Goal: Information Seeking & Learning: Learn about a topic

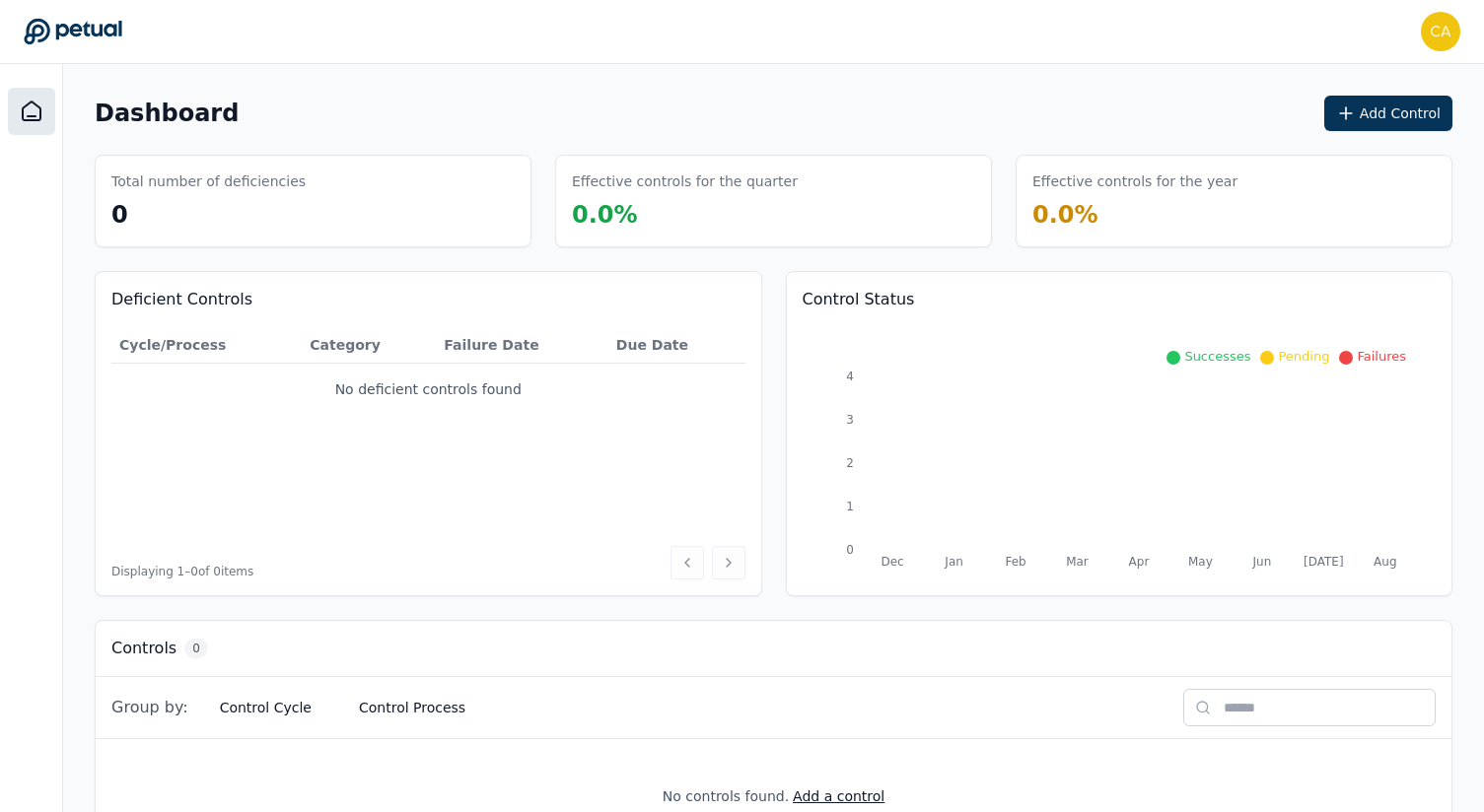
click at [34, 116] on icon at bounding box center [32, 111] width 18 height 19
click at [37, 115] on icon at bounding box center [32, 112] width 24 height 24
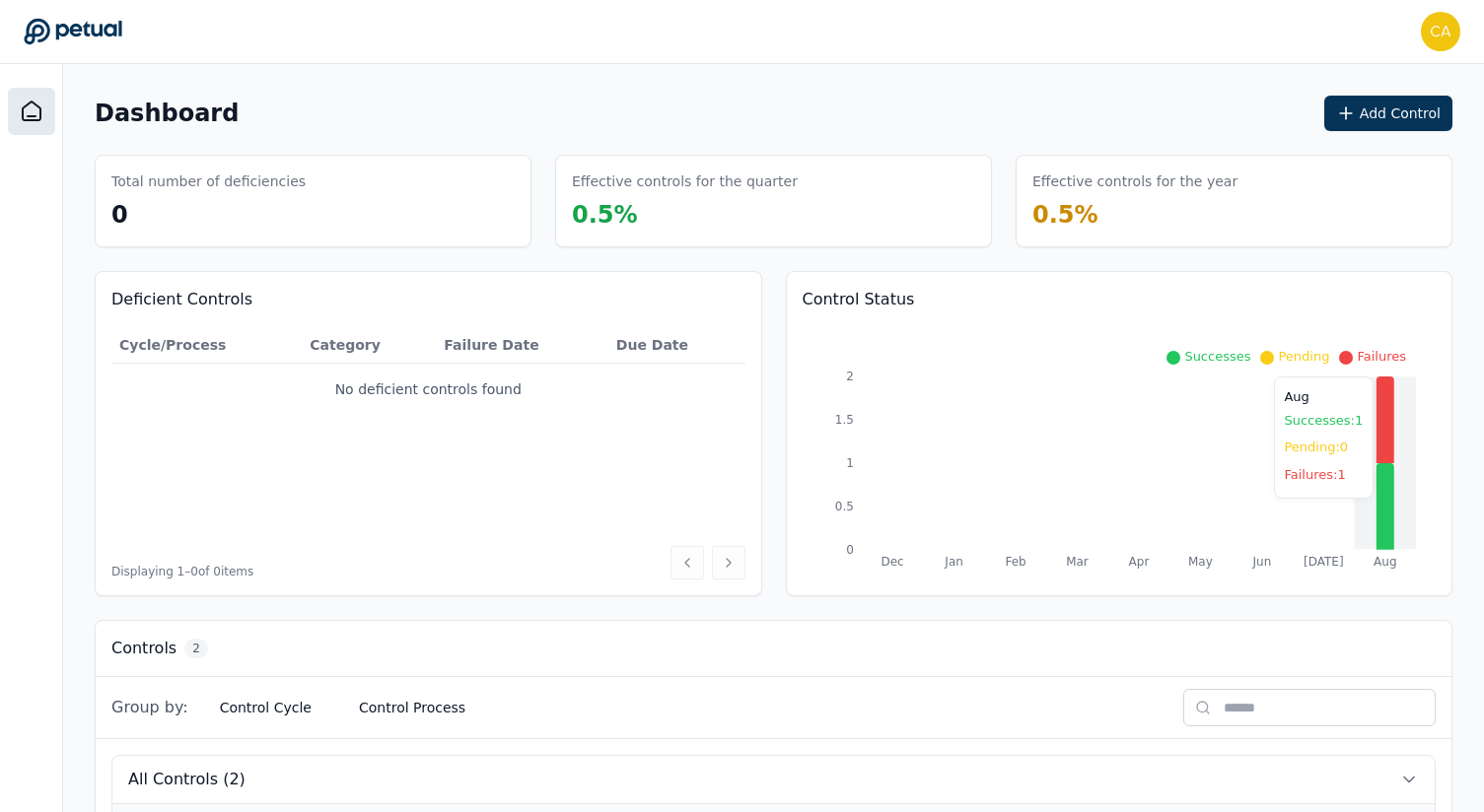
click at [1381, 422] on icon at bounding box center [1385, 420] width 18 height 87
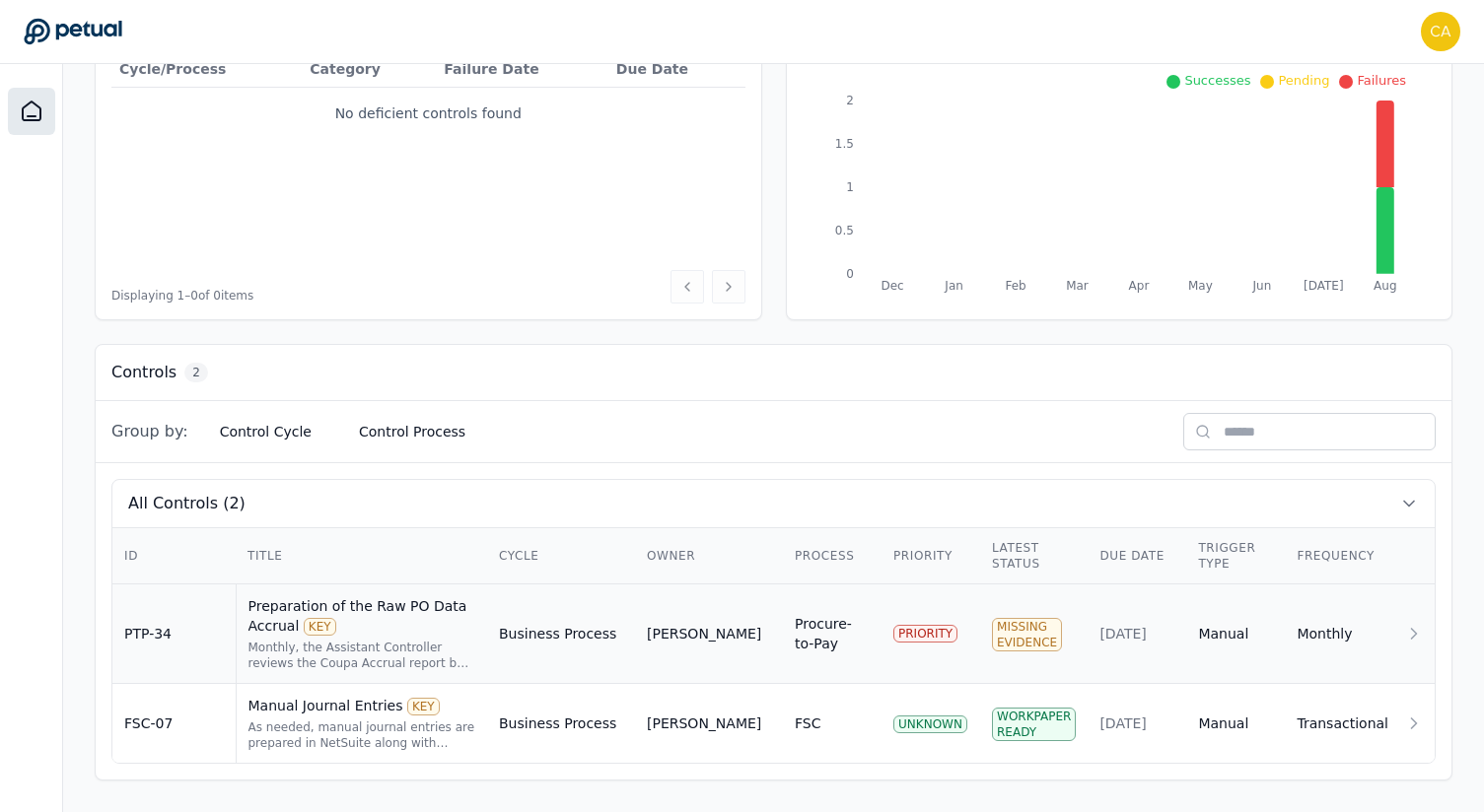
click at [377, 608] on div "Preparation of the Raw PO Data Accrual KEY" at bounding box center [363, 616] width 228 height 40
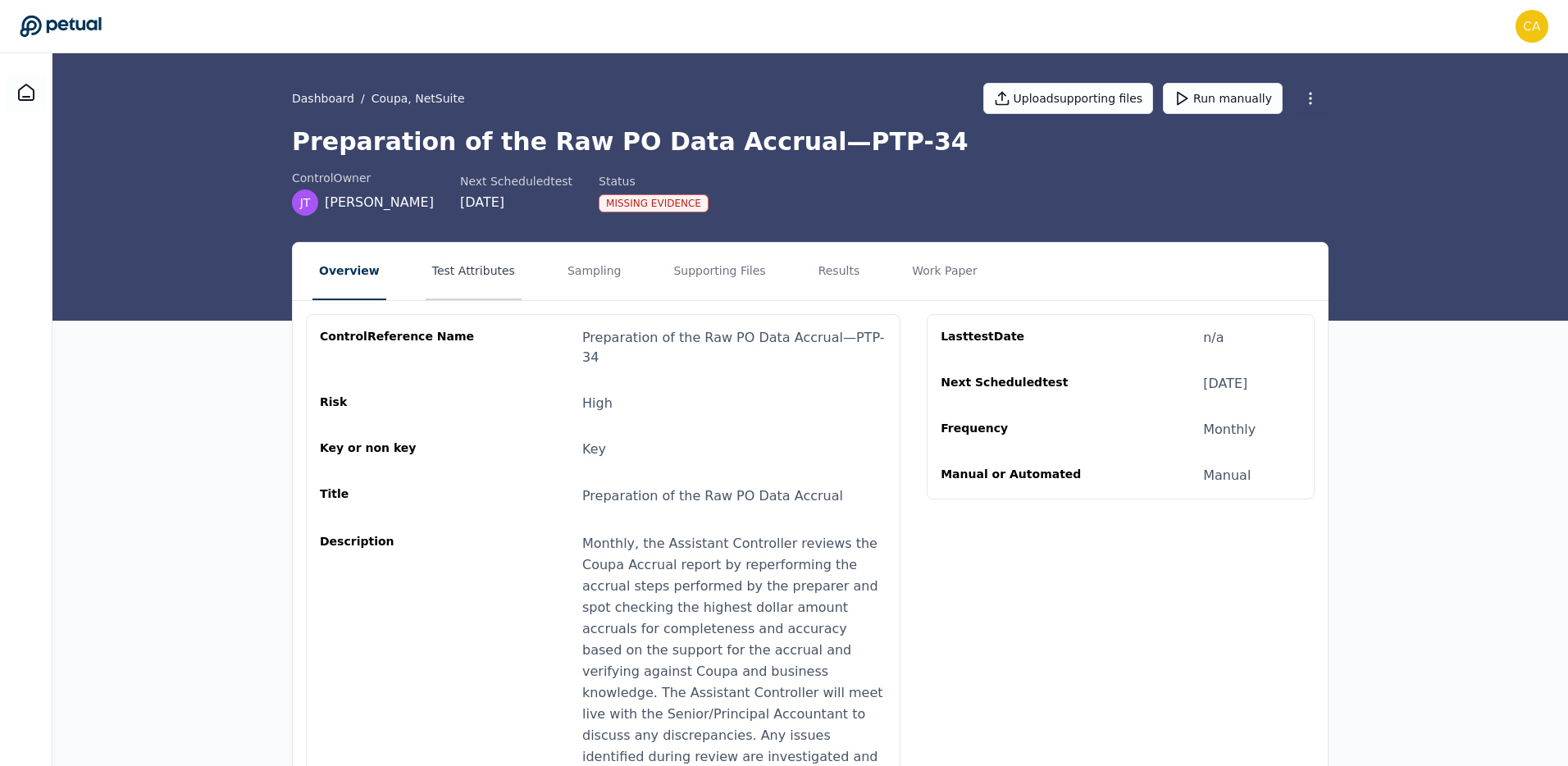
click at [483, 272] on button "Test Attributes" at bounding box center [473, 271] width 96 height 58
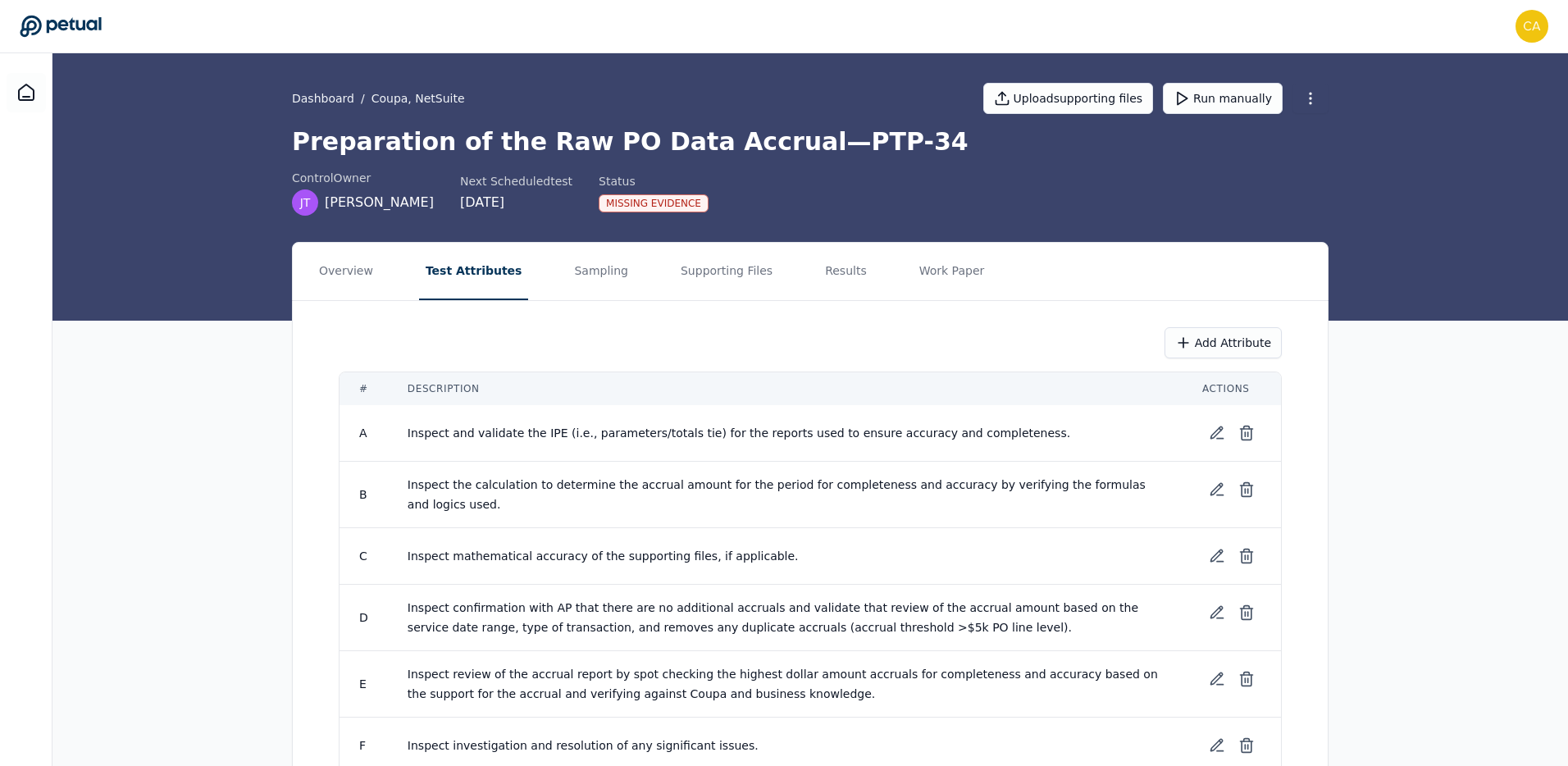
scroll to position [211, 0]
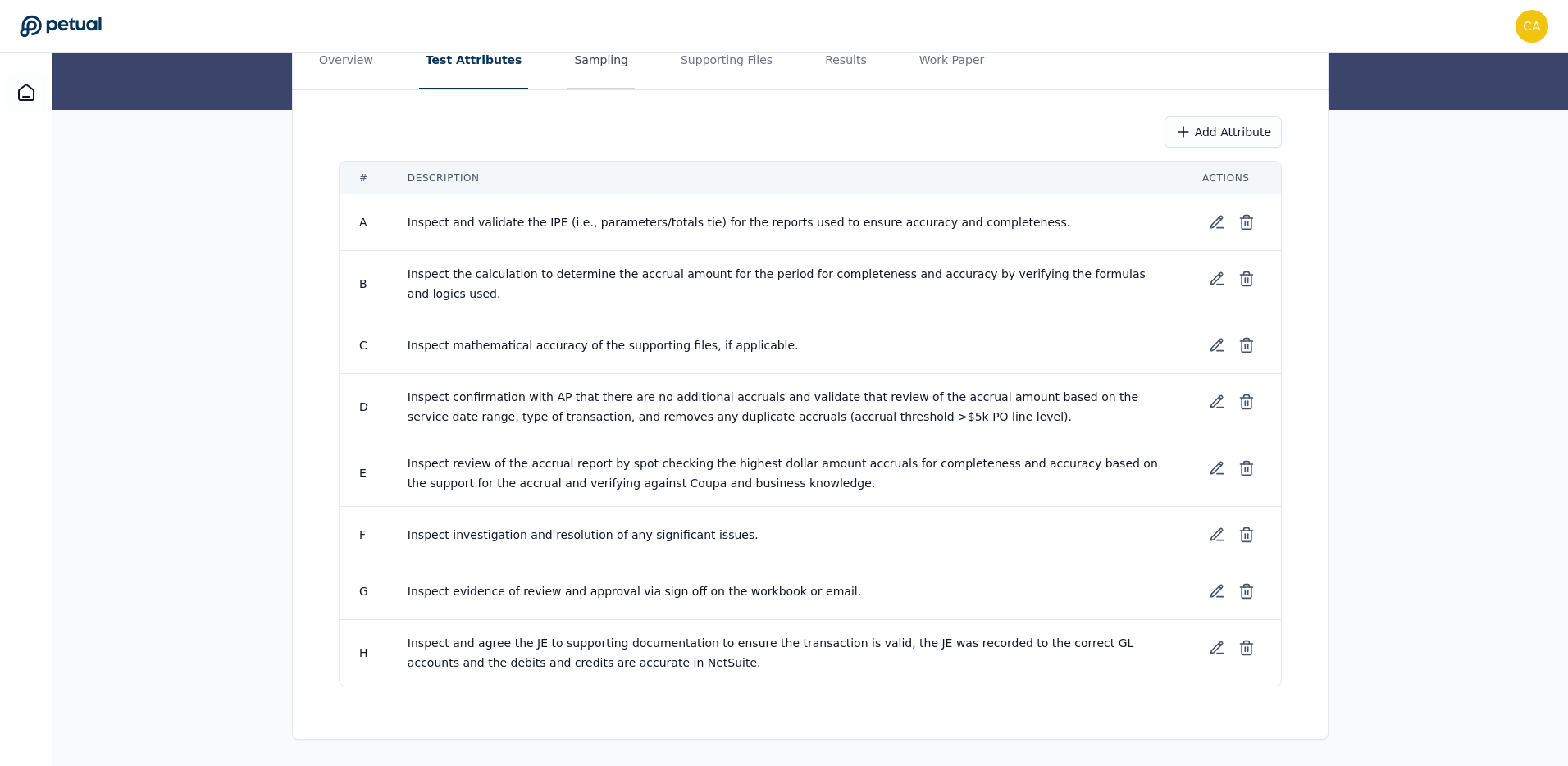
click at [586, 62] on button "Sampling" at bounding box center [602, 61] width 67 height 58
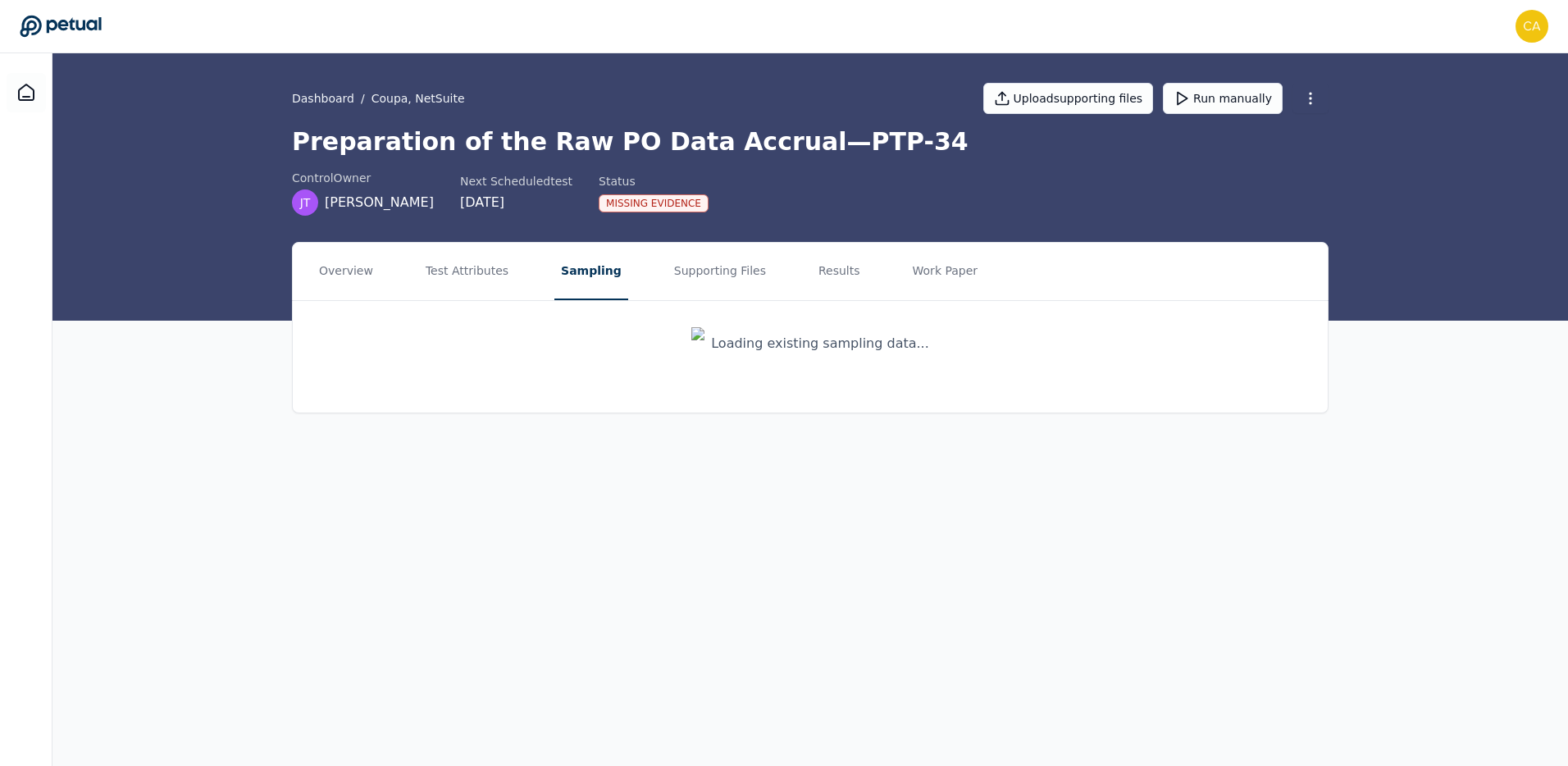
scroll to position [0, 0]
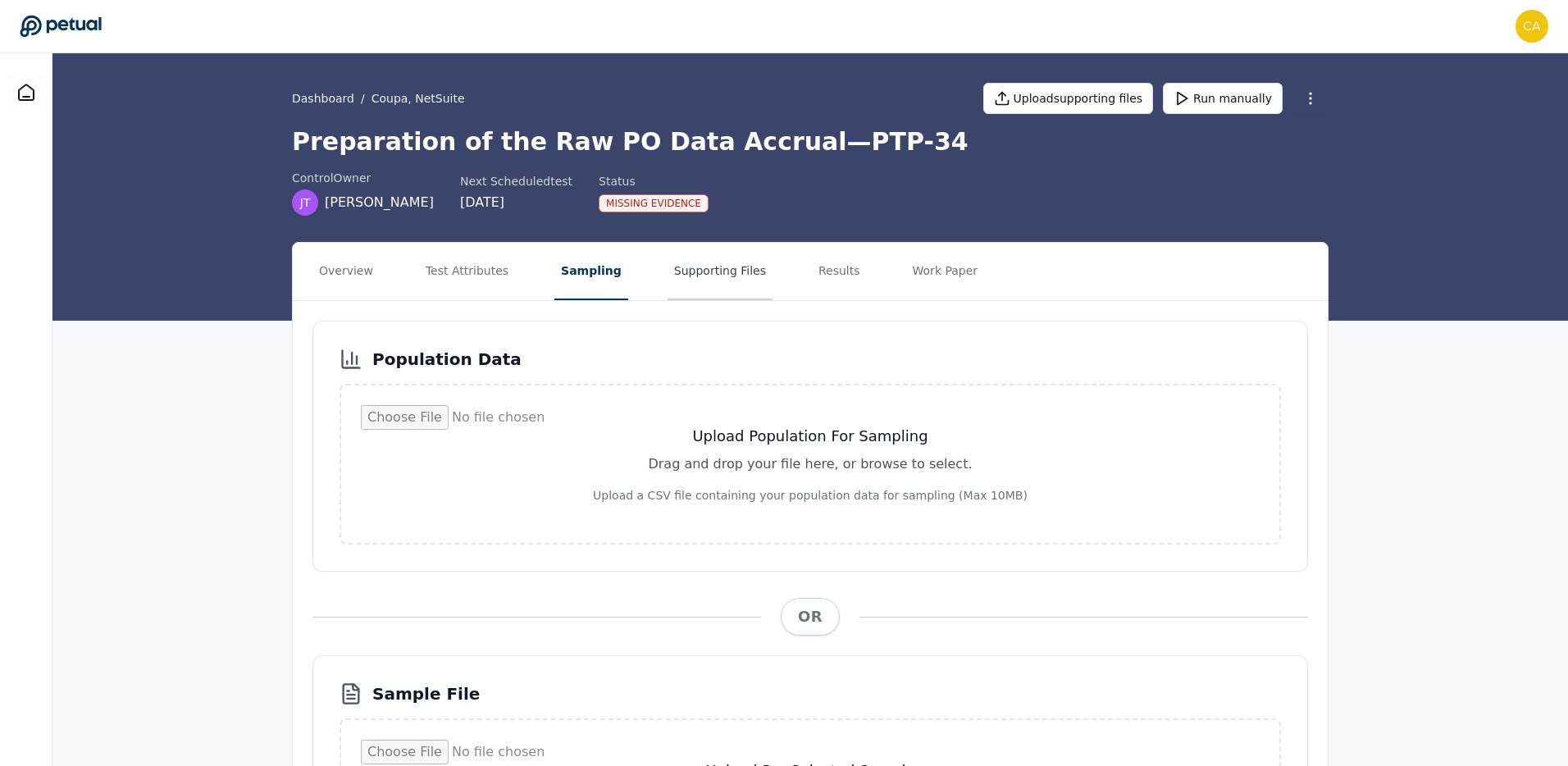
click at [712, 275] on button "Supporting Files" at bounding box center [720, 271] width 105 height 58
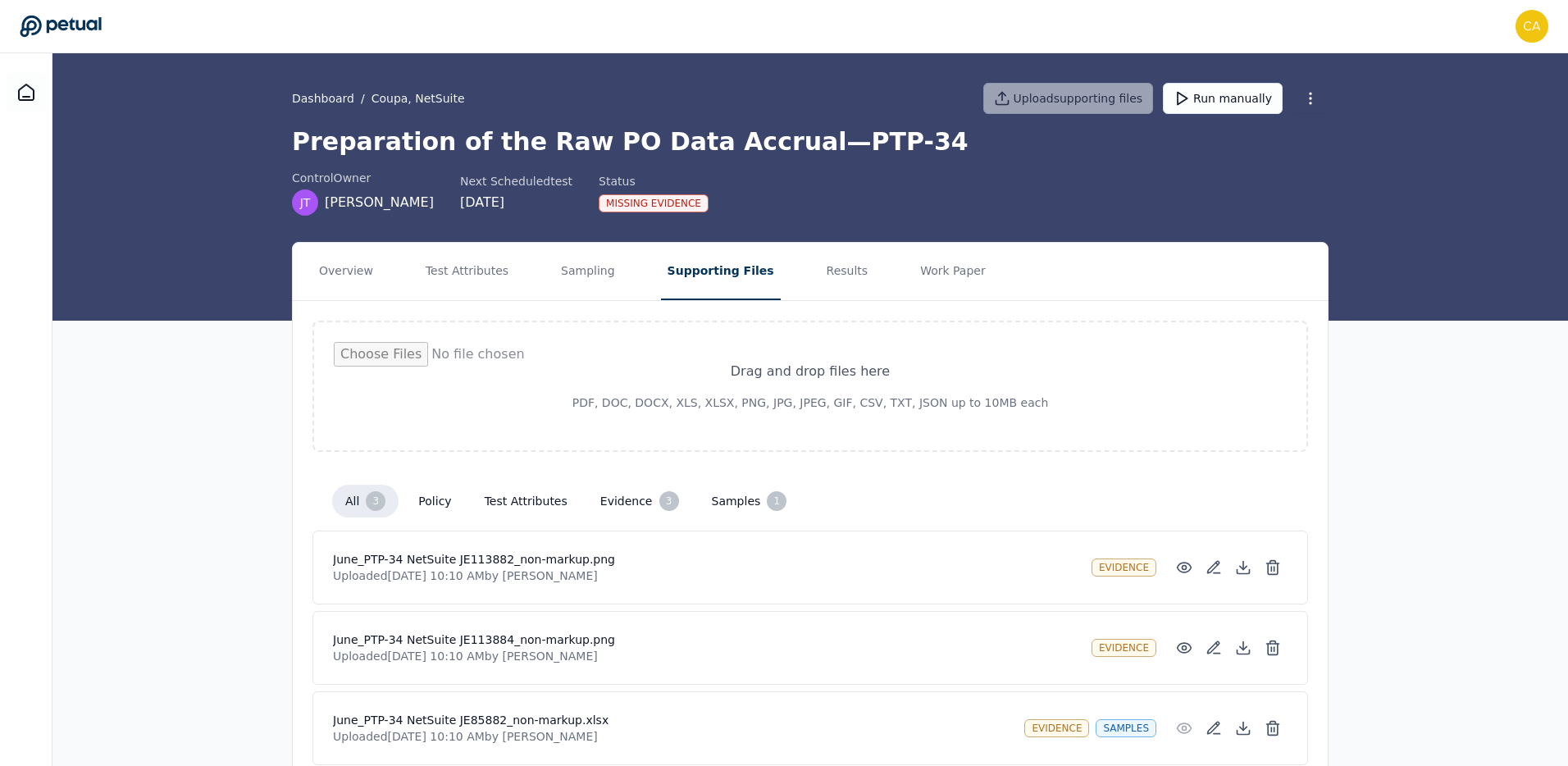
scroll to position [72, 0]
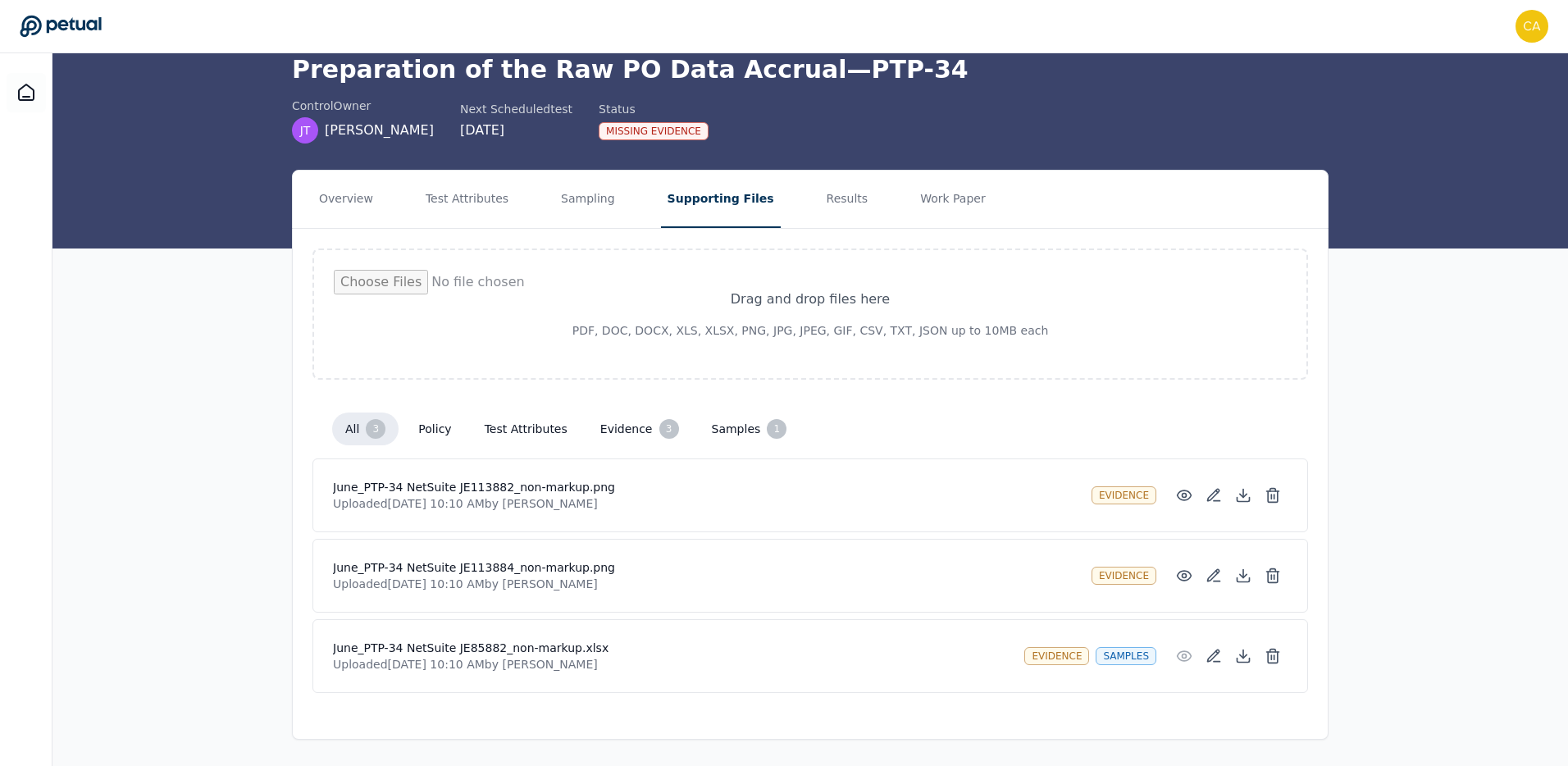
click at [424, 641] on h4 "June_PTP-34 NetSuite JE85882_non-markup.xlsx" at bounding box center [671, 648] width 678 height 16
click at [1183, 496] on icon at bounding box center [1184, 496] width 16 height 16
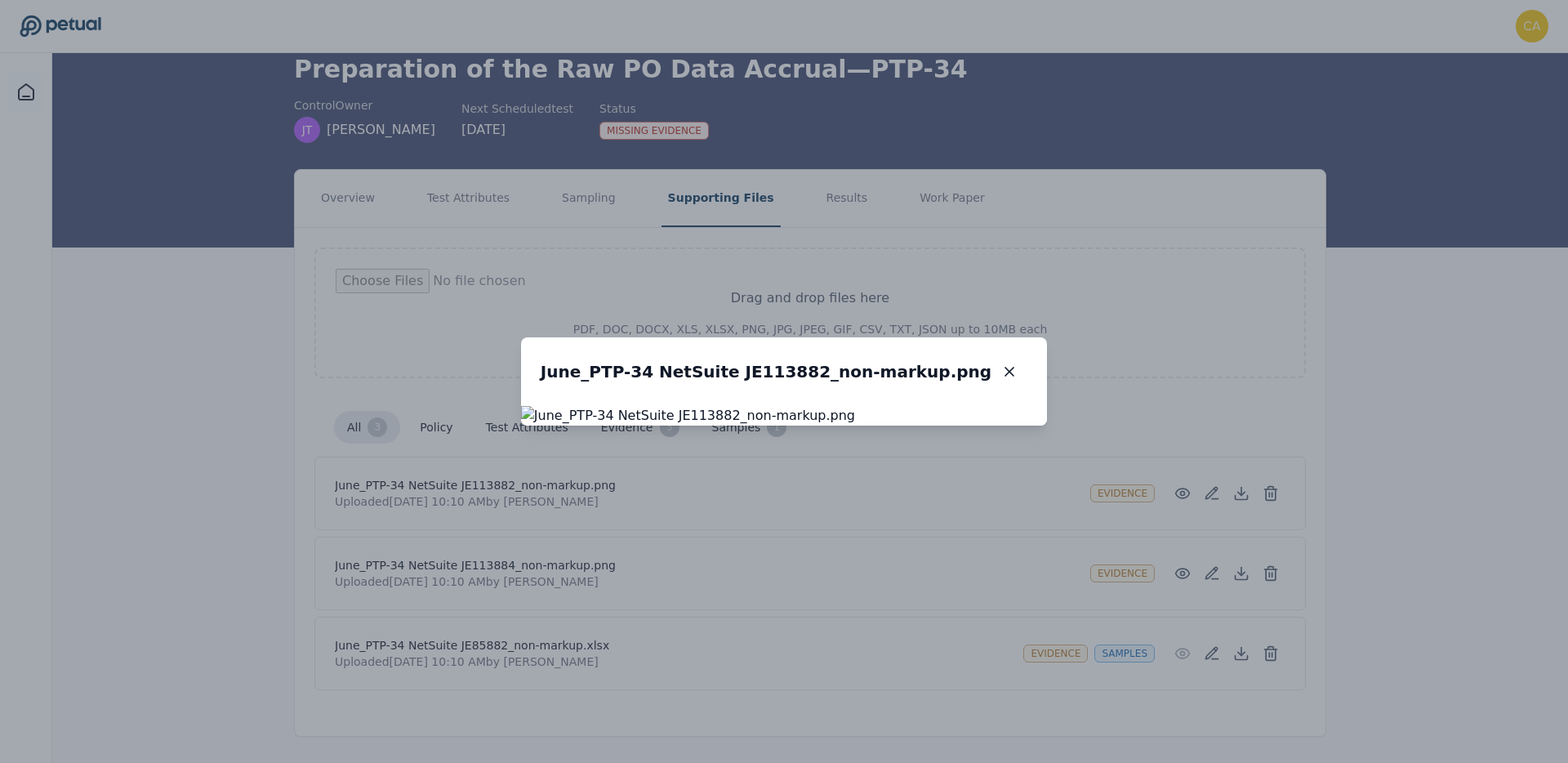
click at [1014, 368] on icon "button" at bounding box center [1010, 372] width 8 height 8
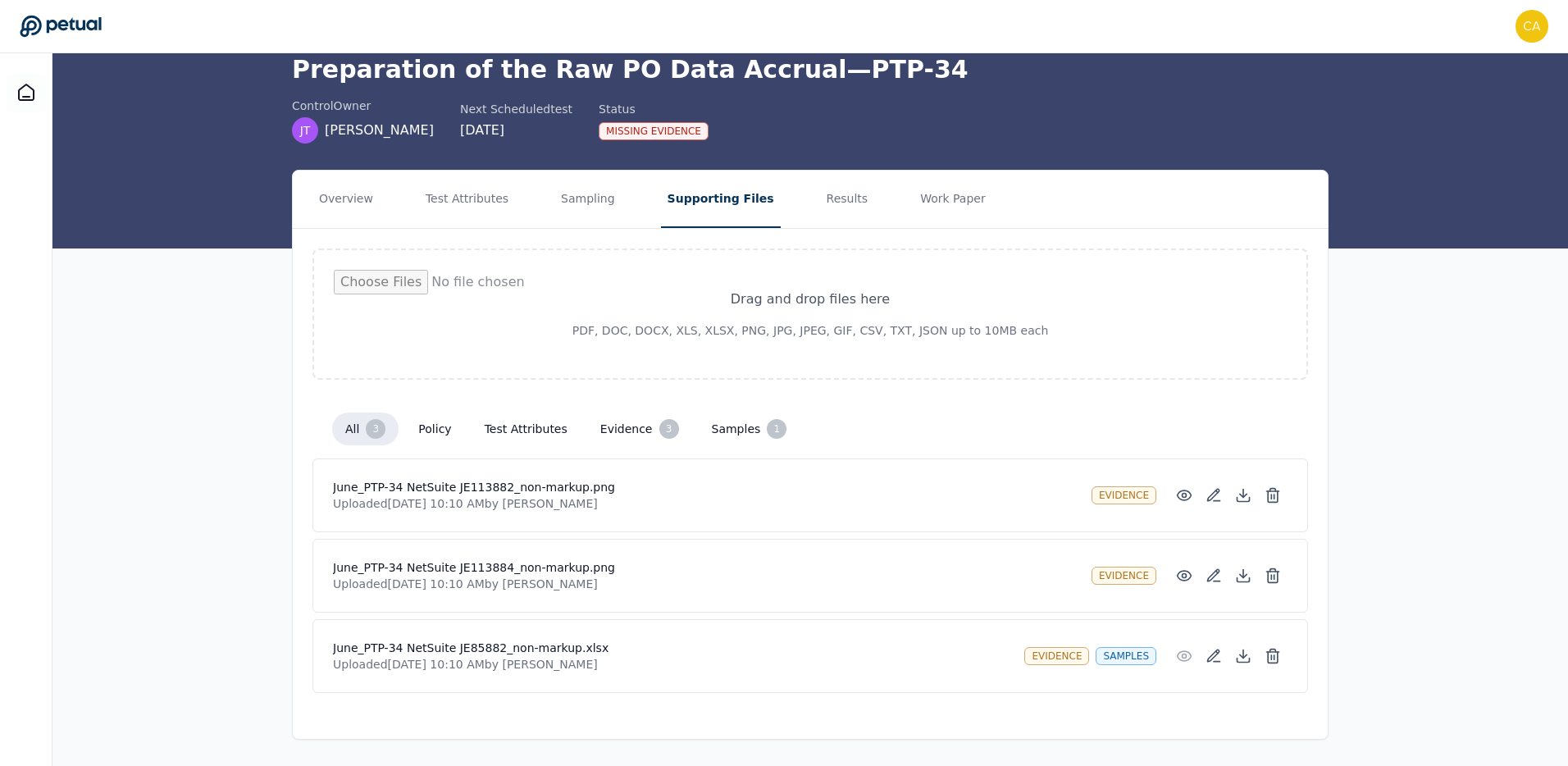
click at [823, 196] on button "Results" at bounding box center [847, 200] width 55 height 58
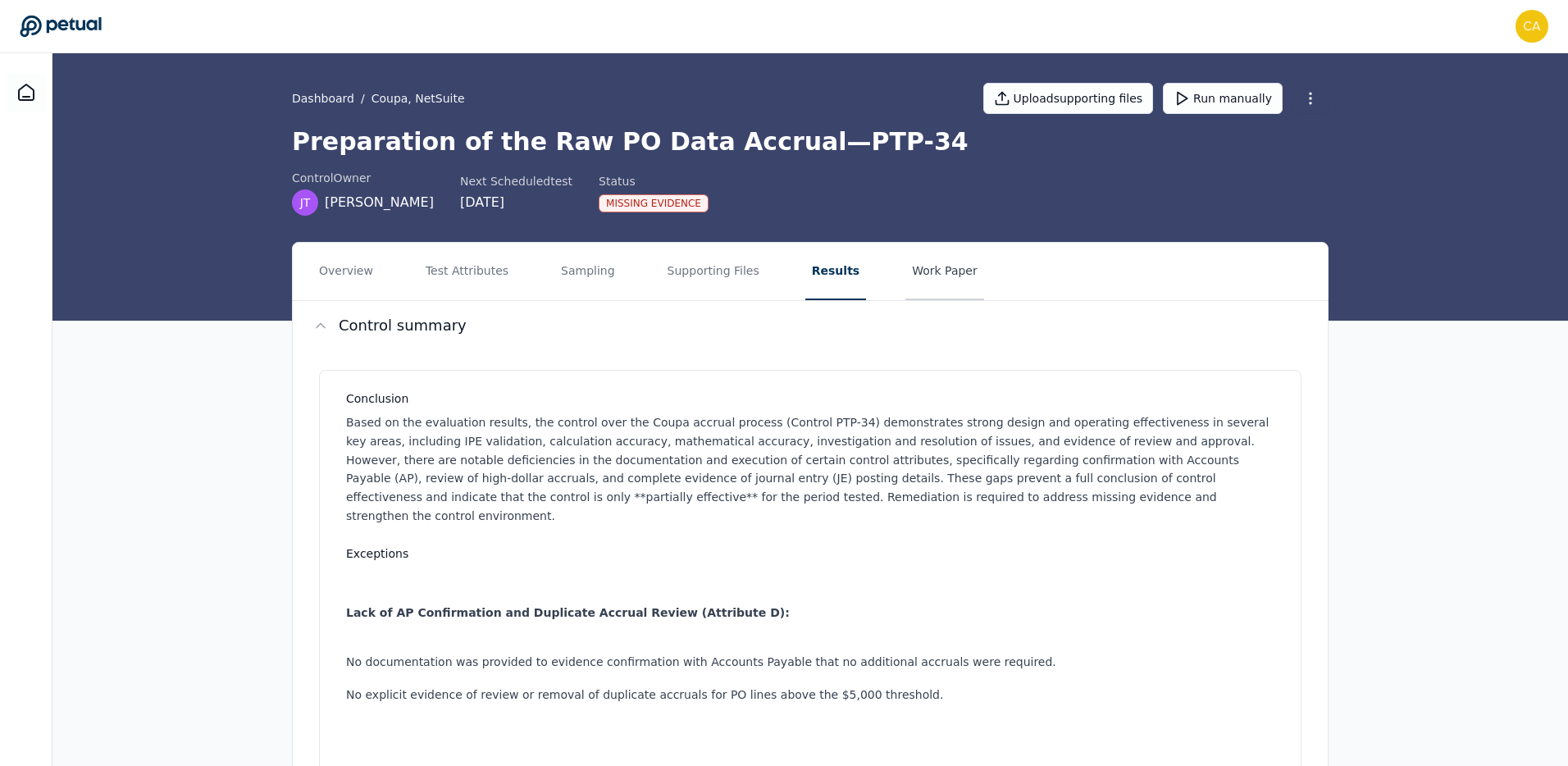
click at [915, 275] on button "Work Paper" at bounding box center [945, 271] width 79 height 58
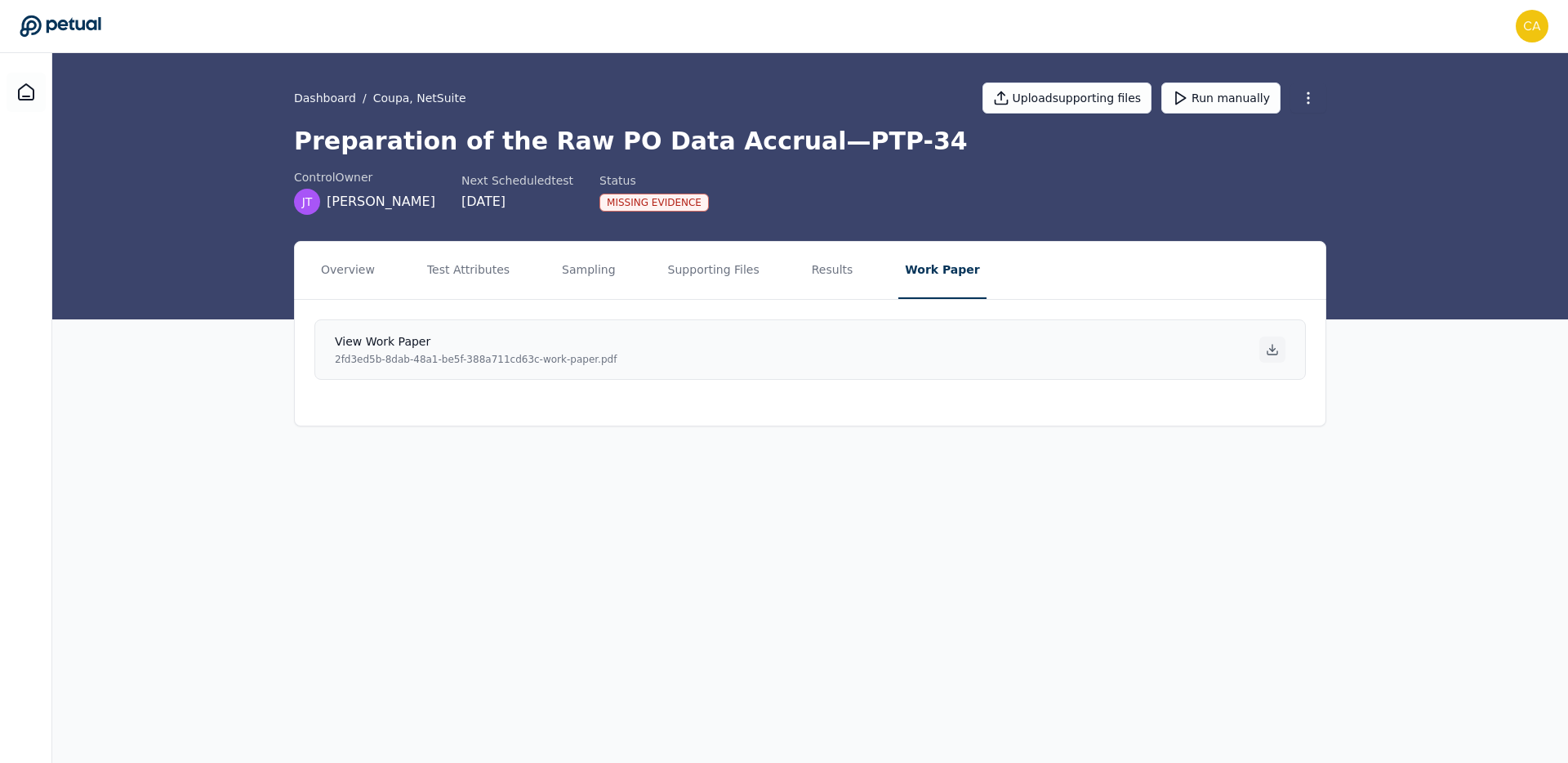
click at [1235, 353] on icon at bounding box center [1273, 350] width 13 height 13
